Goal: Task Accomplishment & Management: Use online tool/utility

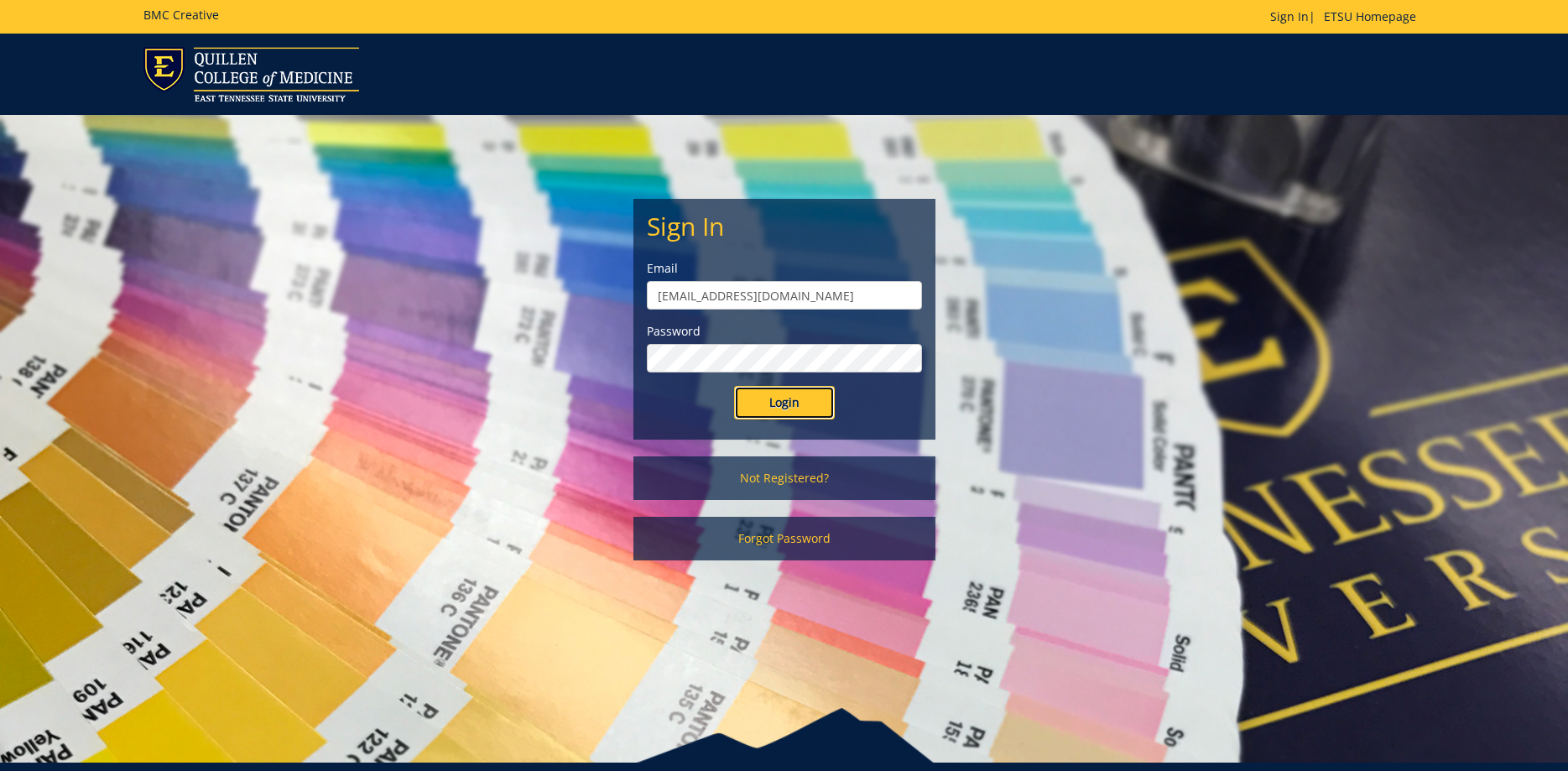
click at [764, 417] on input "Login" at bounding box center [784, 403] width 101 height 34
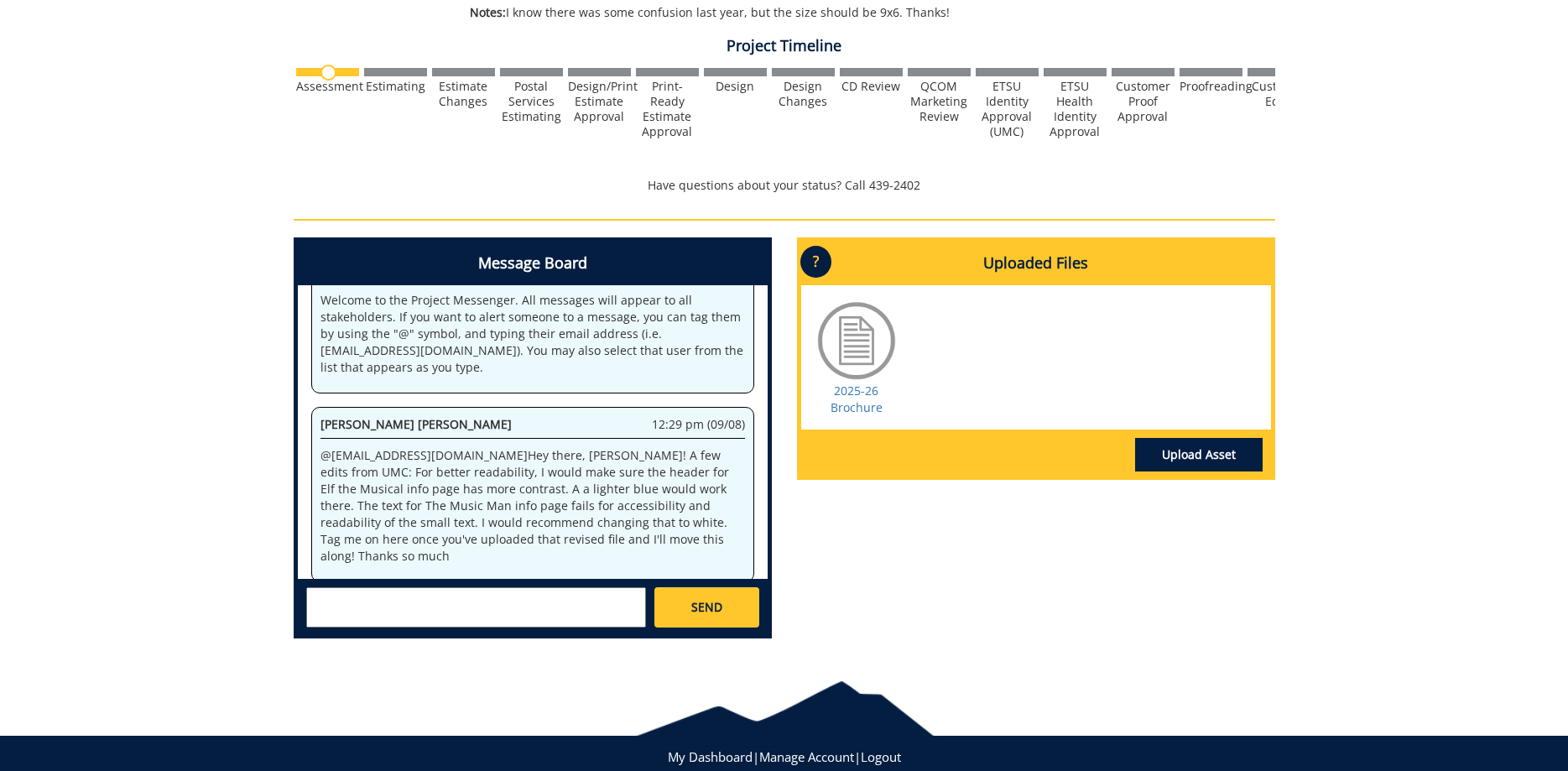
scroll to position [553, 0]
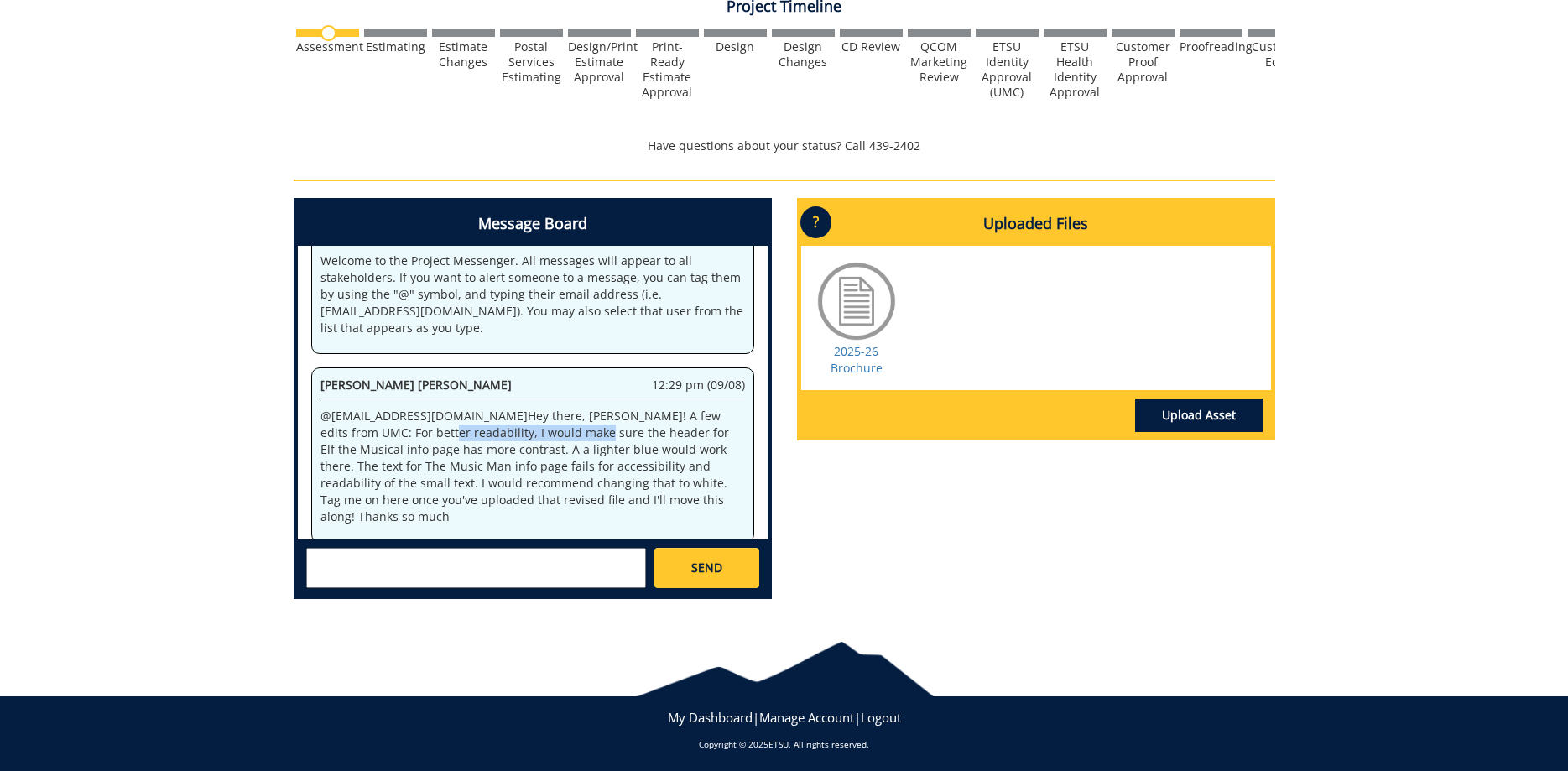
drag, startPoint x: 365, startPoint y: 432, endPoint x: 564, endPoint y: 425, distance: 199.1
click at [513, 425] on p "@ allensb@etsu.edu Hey there, Sara! A few edits from UMC: For better readabilit…" at bounding box center [533, 466] width 424 height 118
click at [565, 425] on p "@ allensb@etsu.edu Hey there, Sara! A few edits from UMC: For better readabilit…" at bounding box center [533, 466] width 424 height 118
drag, startPoint x: 470, startPoint y: 439, endPoint x: 663, endPoint y: 438, distance: 193.0
click at [603, 438] on p "@ allensb@etsu.edu Hey there, Sara! A few edits from UMC: For better readabilit…" at bounding box center [533, 466] width 424 height 118
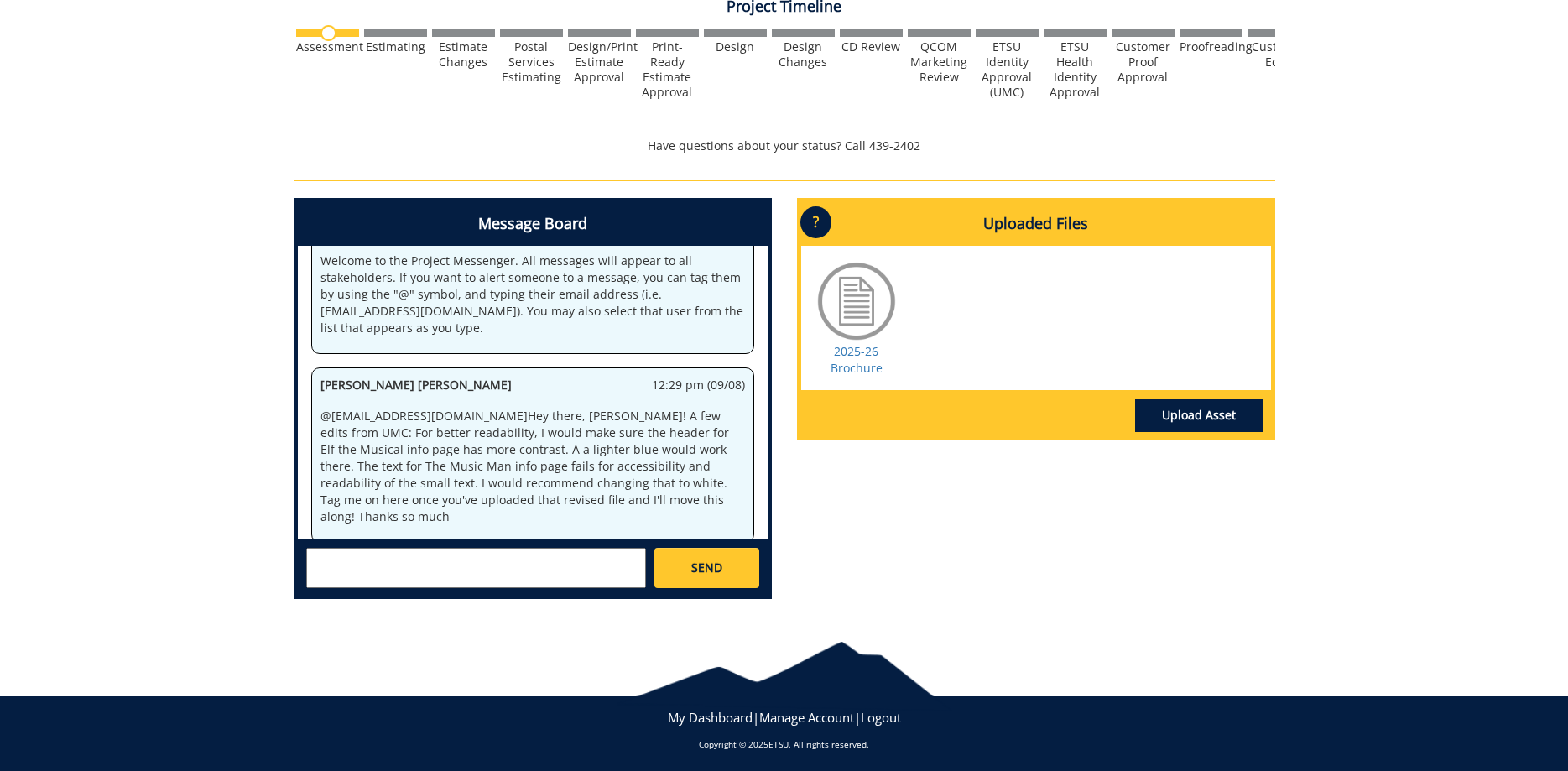
click at [682, 439] on p "@ allensb@etsu.edu Hey there, Sara! A few edits from UMC: For better readabilit…" at bounding box center [533, 466] width 424 height 118
drag, startPoint x: 334, startPoint y: 452, endPoint x: 467, endPoint y: 450, distance: 133.0
click at [452, 451] on p "@ allensb@etsu.edu Hey there, Sara! A few edits from UMC: For better readabilit…" at bounding box center [533, 466] width 424 height 118
click at [476, 450] on p "@ allensb@etsu.edu Hey there, Sara! A few edits from UMC: For better readabilit…" at bounding box center [533, 466] width 424 height 118
drag, startPoint x: 401, startPoint y: 451, endPoint x: 575, endPoint y: 451, distance: 174.0
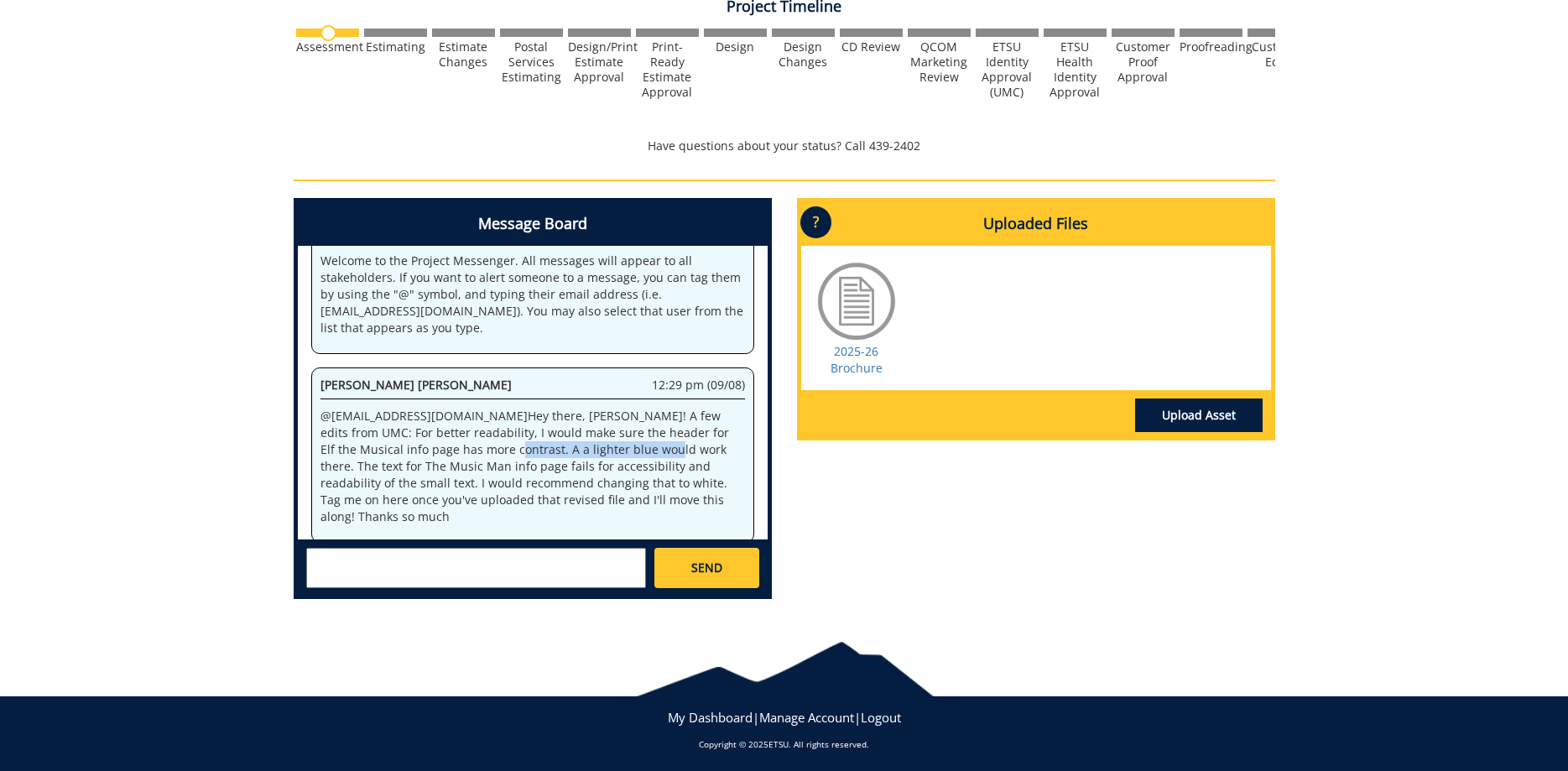
click at [571, 451] on p "@ allensb@etsu.edu Hey there, Sara! A few edits from UMC: For better readabilit…" at bounding box center [533, 466] width 424 height 118
click at [614, 451] on p "@ allensb@etsu.edu Hey there, Sara! A few edits from UMC: For better readabilit…" at bounding box center [533, 466] width 424 height 118
drag, startPoint x: 594, startPoint y: 449, endPoint x: 715, endPoint y: 452, distance: 121.0
click at [696, 449] on p "@ allensb@etsu.edu Hey there, Sara! A few edits from UMC: For better readabilit…" at bounding box center [533, 466] width 424 height 118
click at [715, 452] on p "@ allensb@etsu.edu Hey there, Sara! A few edits from UMC: For better readabilit…" at bounding box center [533, 466] width 424 height 118
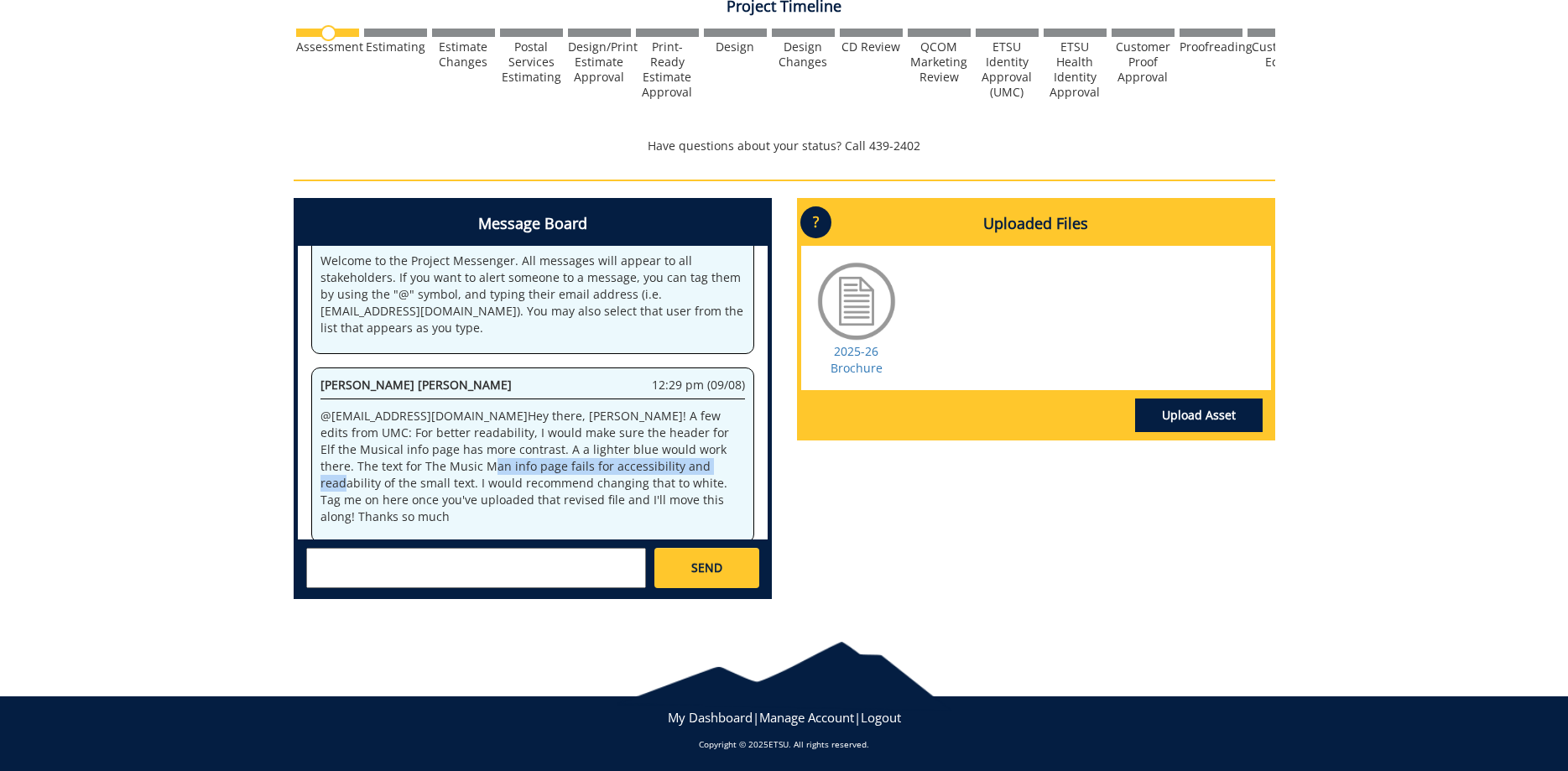
drag, startPoint x: 344, startPoint y: 465, endPoint x: 621, endPoint y: 469, distance: 277.0
click at [590, 468] on p "@ allensb@etsu.edu Hey there, Sara! A few edits from UMC: For better readabilit…" at bounding box center [533, 466] width 424 height 118
click at [623, 470] on p "@ allensb@etsu.edu Hey there, Sara! A few edits from UMC: For better readabilit…" at bounding box center [533, 466] width 424 height 118
drag, startPoint x: 356, startPoint y: 471, endPoint x: 575, endPoint y: 471, distance: 219.0
click at [548, 471] on p "@ allensb@etsu.edu Hey there, Sara! A few edits from UMC: For better readabilit…" at bounding box center [533, 466] width 424 height 118
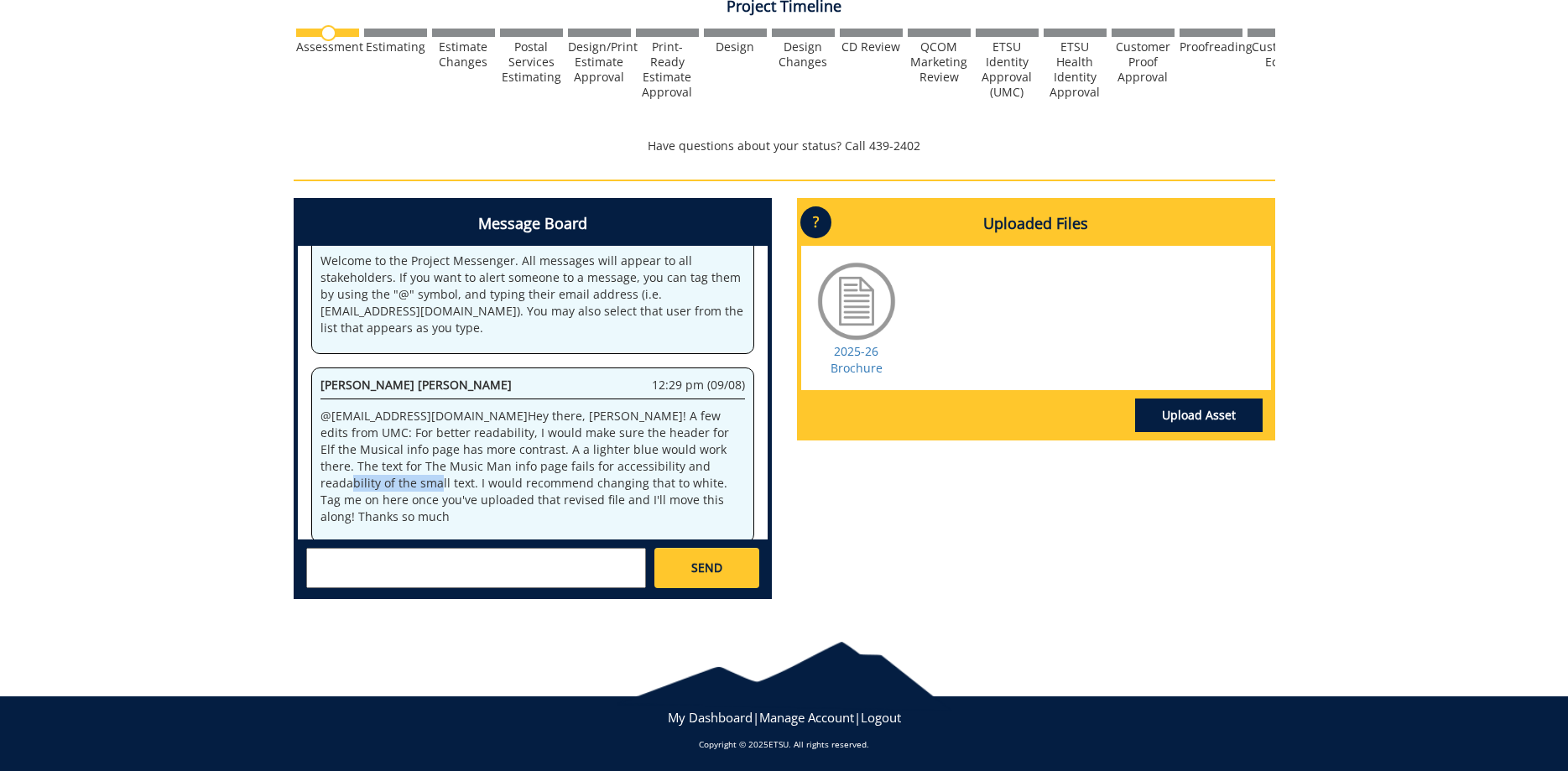
drag, startPoint x: 575, startPoint y: 471, endPoint x: 687, endPoint y: 471, distance: 112.0
click at [669, 471] on p "@ allensb@etsu.edu Hey there, Sara! A few edits from UMC: For better readabilit…" at bounding box center [533, 466] width 424 height 118
click at [687, 471] on p "@ allensb@etsu.edu Hey there, Sara! A few edits from UMC: For better readabilit…" at bounding box center [533, 466] width 424 height 118
drag, startPoint x: 348, startPoint y: 487, endPoint x: 548, endPoint y: 482, distance: 200.1
click at [548, 482] on p "@ allensb@etsu.edu Hey there, Sara! A few edits from UMC: For better readabilit…" at bounding box center [533, 466] width 424 height 118
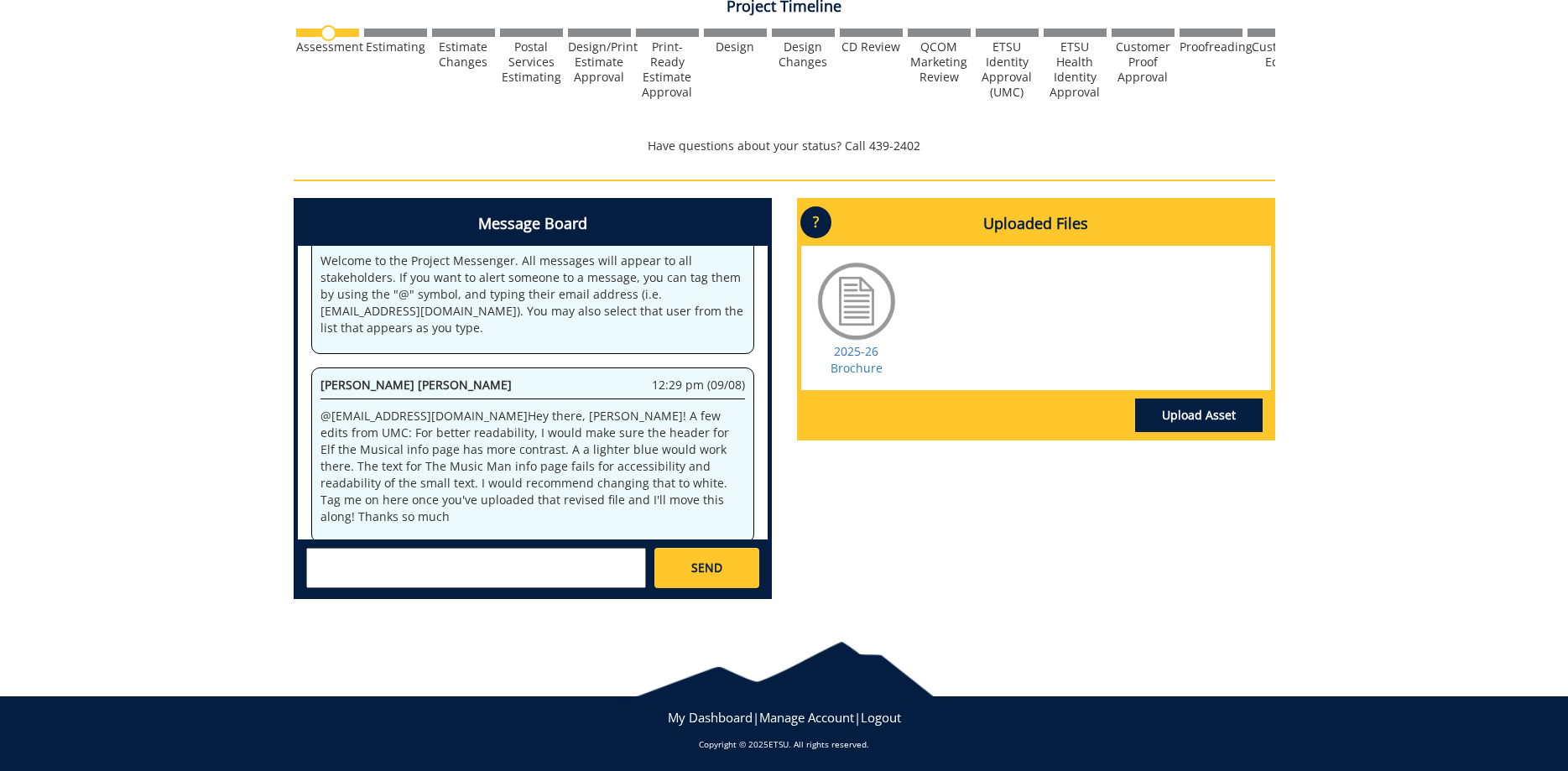
click at [606, 480] on p "@ allensb@etsu.edu Hey there, Sara! A few edits from UMC: For better readabilit…" at bounding box center [533, 466] width 424 height 118
drag, startPoint x: 514, startPoint y: 482, endPoint x: 707, endPoint y: 487, distance: 193.1
click at [707, 487] on p "@ allensb@etsu.edu Hey there, Sara! A few edits from UMC: For better readabilit…" at bounding box center [533, 466] width 424 height 118
drag, startPoint x: 729, startPoint y: 487, endPoint x: 657, endPoint y: 489, distance: 72.0
click at [727, 487] on p "@ allensb@etsu.edu Hey there, Sara! A few edits from UMC: For better readabilit…" at bounding box center [533, 466] width 424 height 118
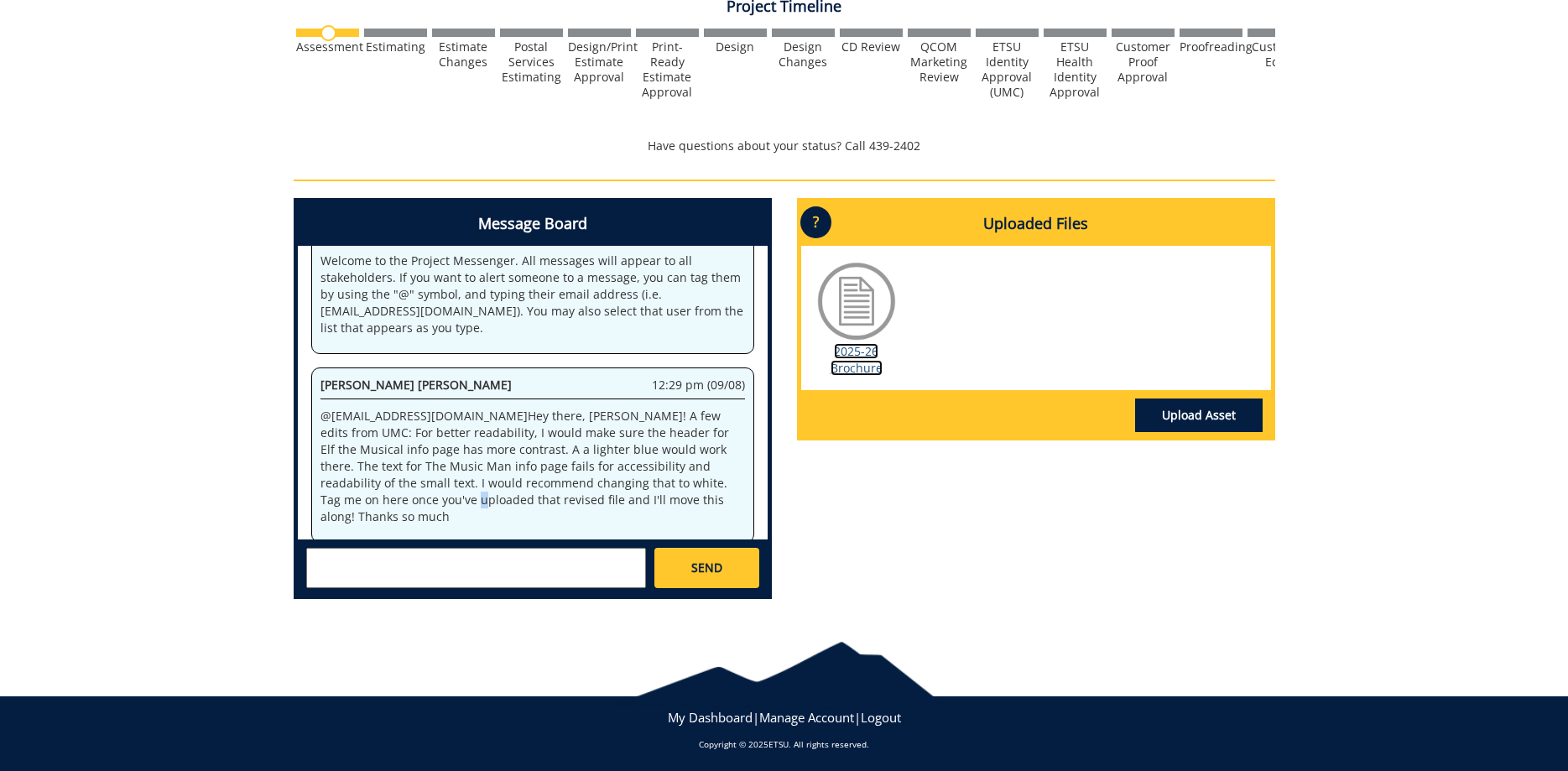
click at [852, 365] on link "2025-26 Brochure" at bounding box center [856, 359] width 52 height 33
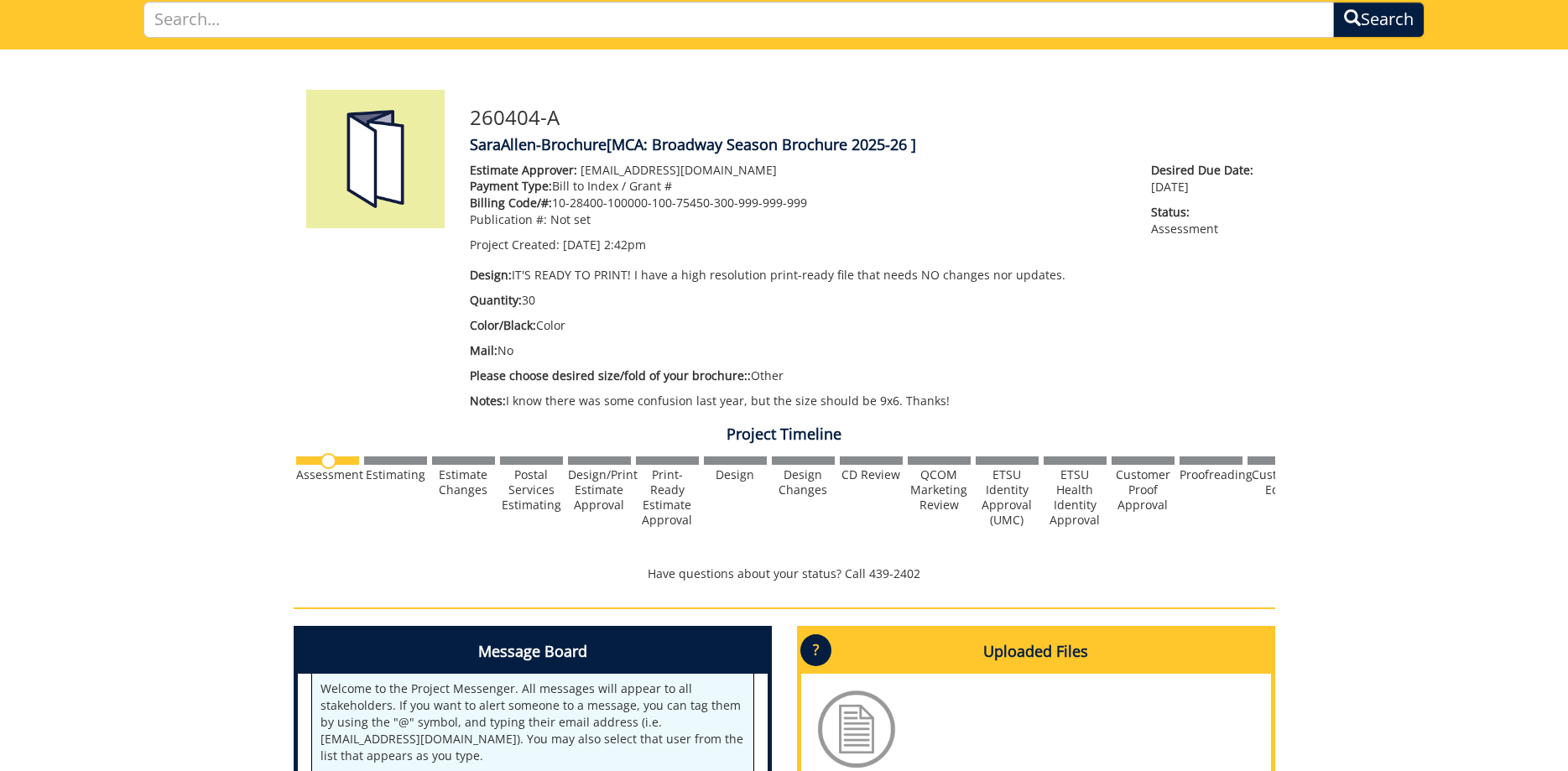
scroll to position [0, 0]
